Goal: Information Seeking & Learning: Learn about a topic

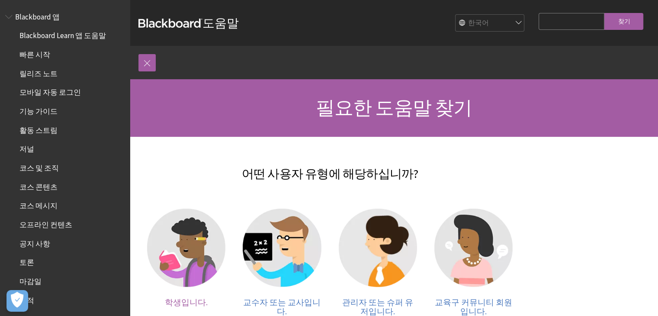
click at [189, 293] on div at bounding box center [186, 253] width 78 height 89
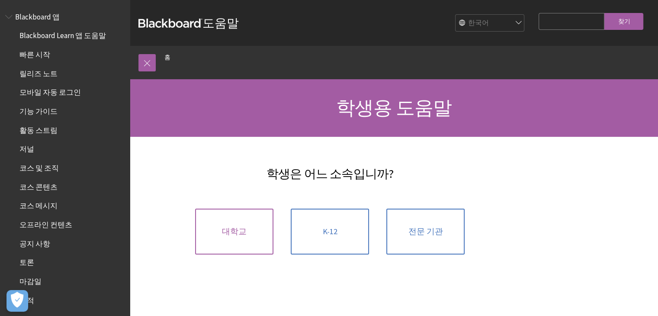
click at [256, 225] on link "대학교" at bounding box center [234, 232] width 78 height 46
click at [251, 242] on link "대학교" at bounding box center [234, 232] width 78 height 46
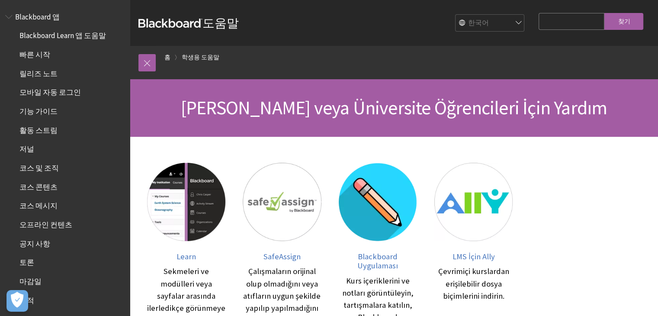
click at [251, 242] on div at bounding box center [282, 207] width 78 height 89
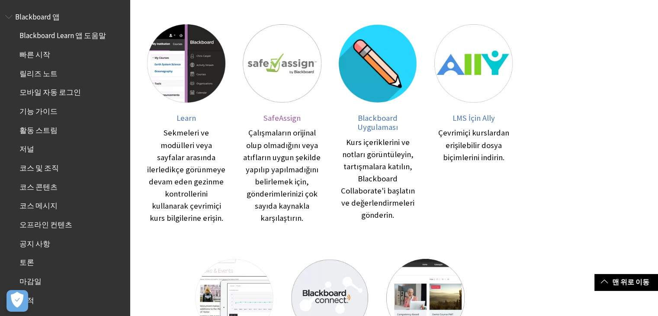
scroll to position [121, 0]
